Goal: Task Accomplishment & Management: Complete application form

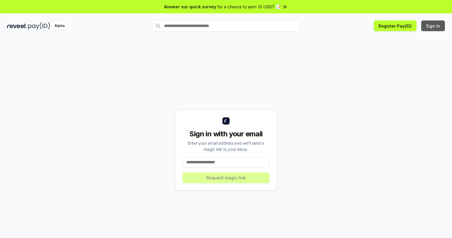
click at [434, 26] on button "Sign In" at bounding box center [433, 25] width 24 height 11
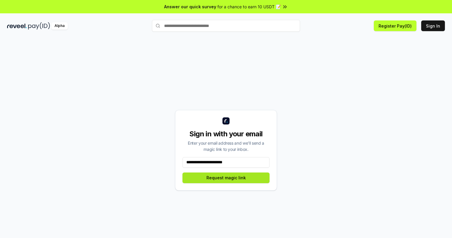
type input "**********"
click at [226, 178] on button "Request magic link" at bounding box center [226, 177] width 87 height 11
